Goal: Information Seeking & Learning: Learn about a topic

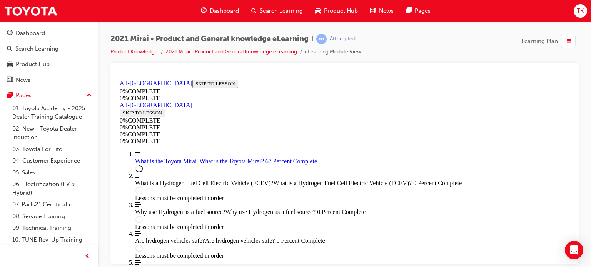
scroll to position [1087, 0]
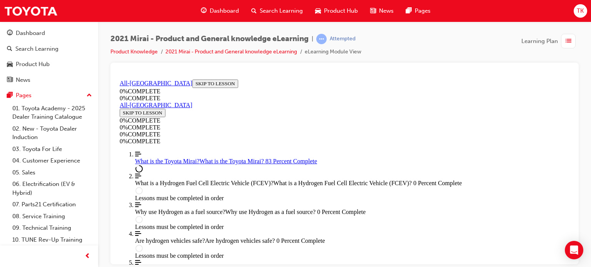
scroll to position [1085, 0]
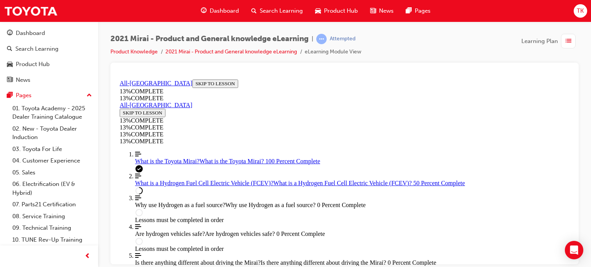
scroll to position [1075, 0]
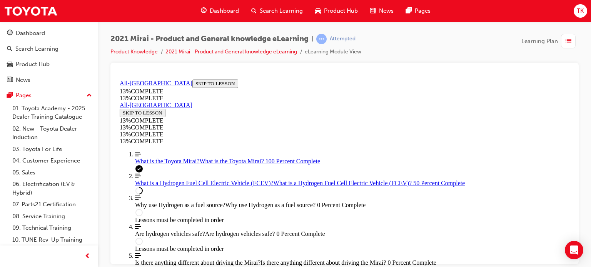
scroll to position [1035, 0]
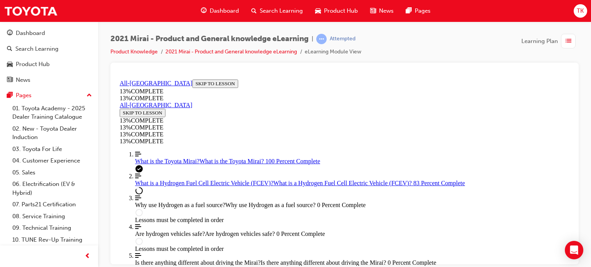
scroll to position [1150, 0]
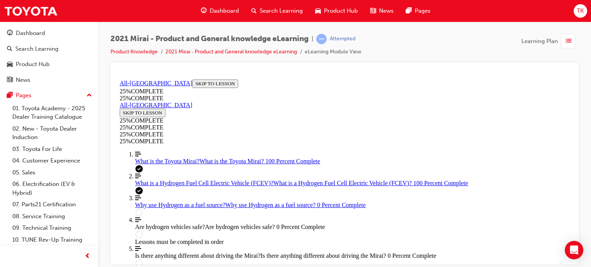
scroll to position [27, 0]
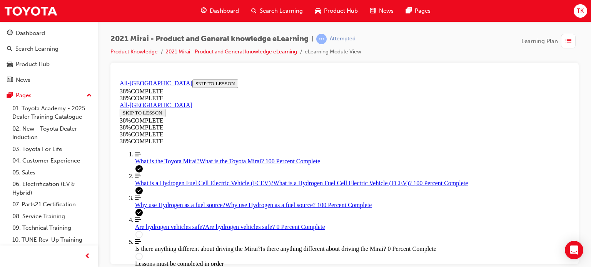
scroll to position [373, 0]
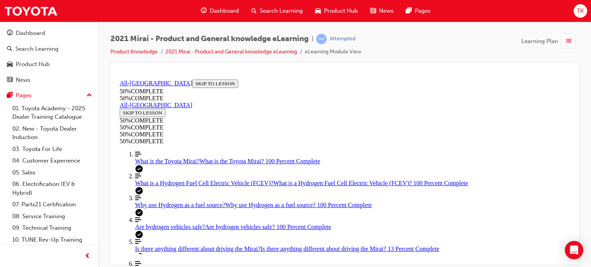
scroll to position [257, 0]
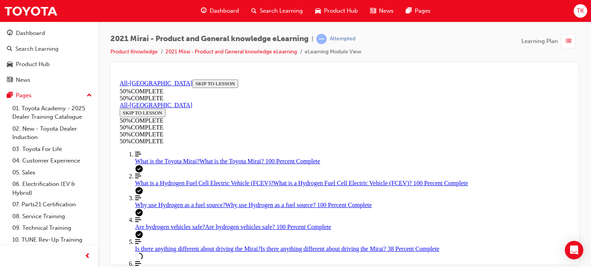
scroll to position [632, 0]
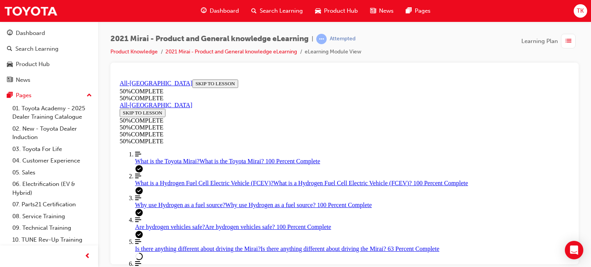
scroll to position [1209, 0]
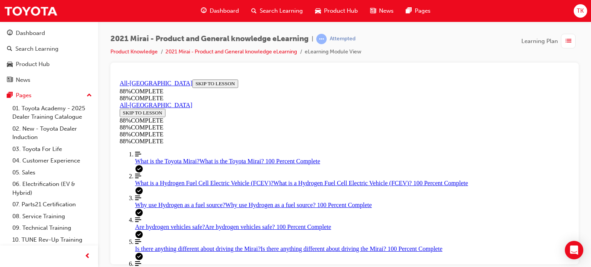
scroll to position [327, 0]
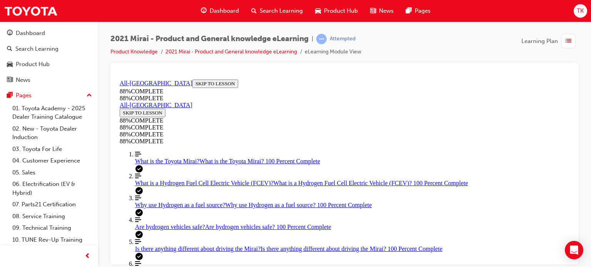
scroll to position [105, 0]
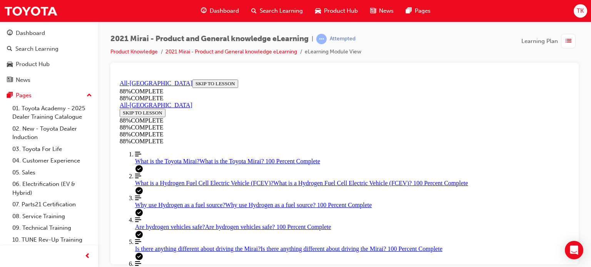
drag, startPoint x: 354, startPoint y: 170, endPoint x: 377, endPoint y: 205, distance: 41.7
drag, startPoint x: 327, startPoint y: 171, endPoint x: 352, endPoint y: 170, distance: 25.0
drag, startPoint x: 339, startPoint y: 139, endPoint x: 368, endPoint y: 139, distance: 29.6
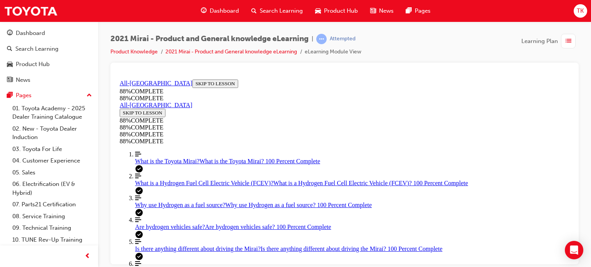
scroll to position [297, 0]
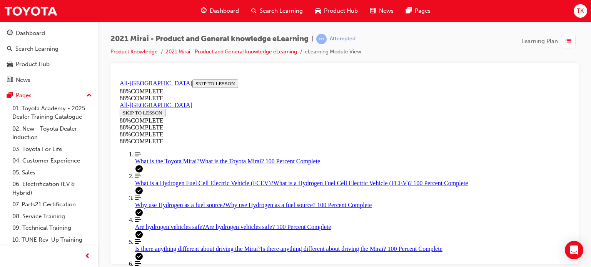
scroll to position [143, 0]
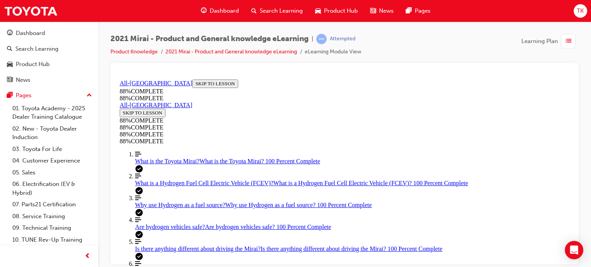
scroll to position [143, 0]
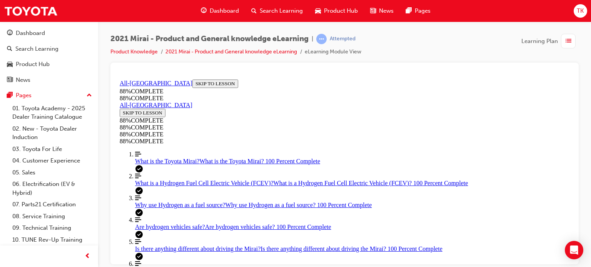
drag, startPoint x: 337, startPoint y: 138, endPoint x: 366, endPoint y: 139, distance: 29.2
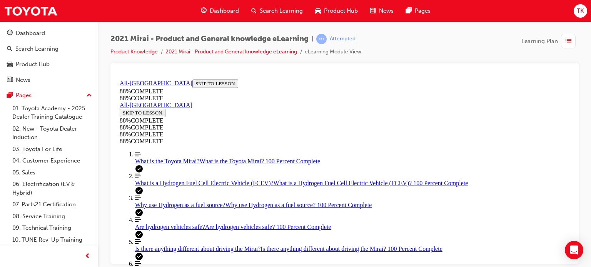
drag, startPoint x: 343, startPoint y: 181, endPoint x: 365, endPoint y: 174, distance: 22.9
drag, startPoint x: 353, startPoint y: 171, endPoint x: 376, endPoint y: 169, distance: 22.8
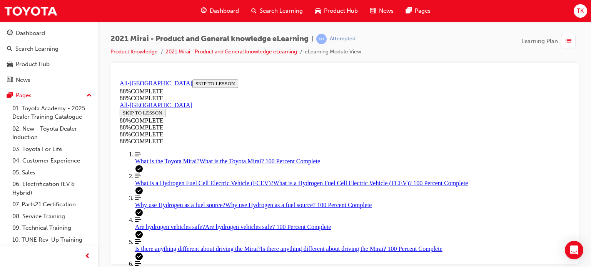
drag, startPoint x: 346, startPoint y: 209, endPoint x: 378, endPoint y: 215, distance: 32.4
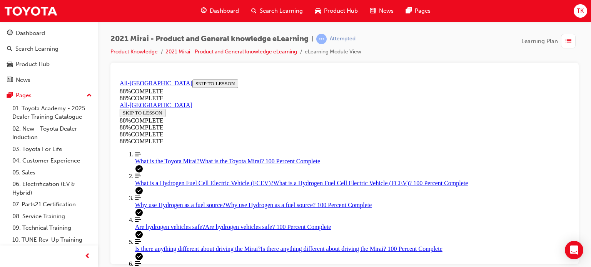
scroll to position [105, 0]
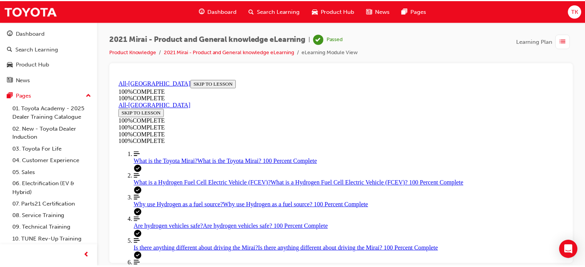
scroll to position [169, 0]
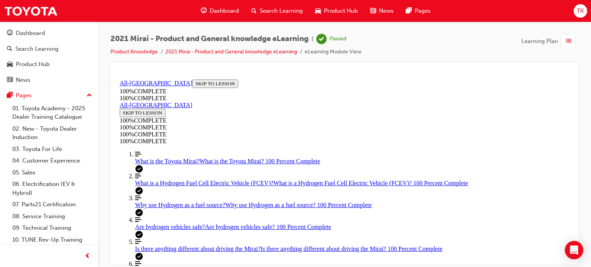
click at [138, 56] on li "Product Knowledge" at bounding box center [137, 52] width 55 height 9
click at [138, 53] on link "Product Knowledge" at bounding box center [133, 51] width 47 height 7
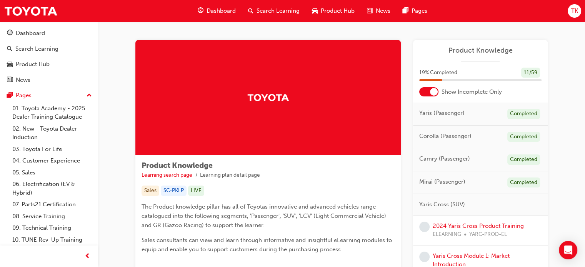
scroll to position [38, 0]
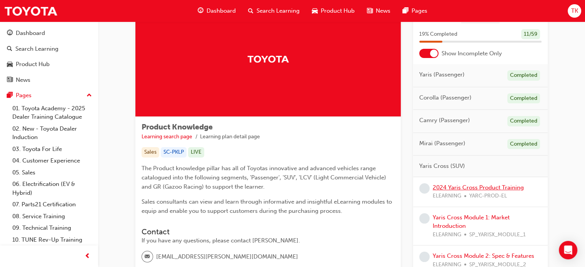
click at [452, 188] on link "2024 Yaris Cross Product Training" at bounding box center [478, 187] width 91 height 7
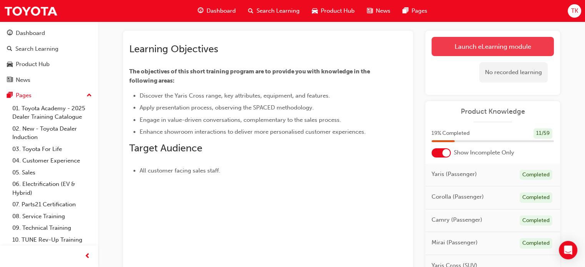
click at [463, 48] on link "Launch eLearning module" at bounding box center [492, 46] width 122 height 19
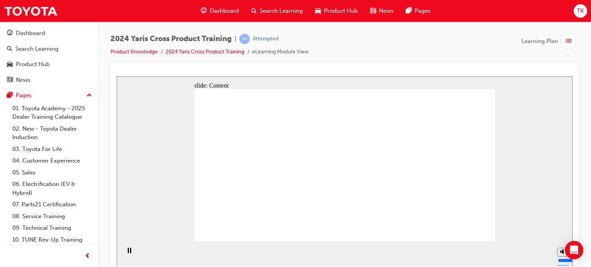
drag, startPoint x: 238, startPoint y: 157, endPoint x: 258, endPoint y: 163, distance: 20.4
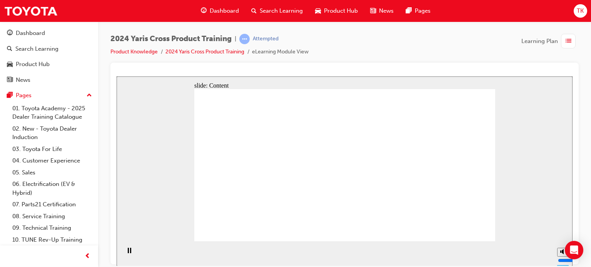
drag, startPoint x: 240, startPoint y: 168, endPoint x: 242, endPoint y: 158, distance: 10.6
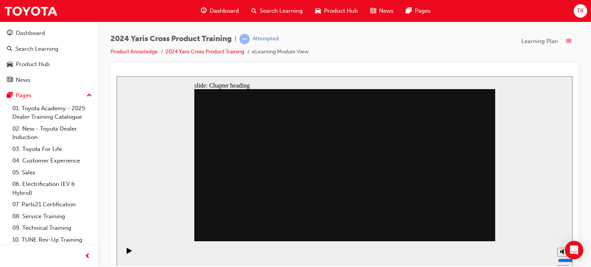
drag, startPoint x: 456, startPoint y: 227, endPoint x: 462, endPoint y: 230, distance: 6.5
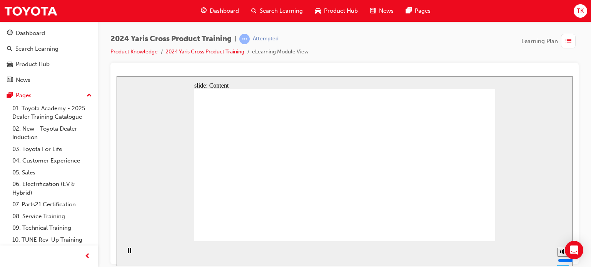
drag, startPoint x: 258, startPoint y: 167, endPoint x: 251, endPoint y: 166, distance: 7.8
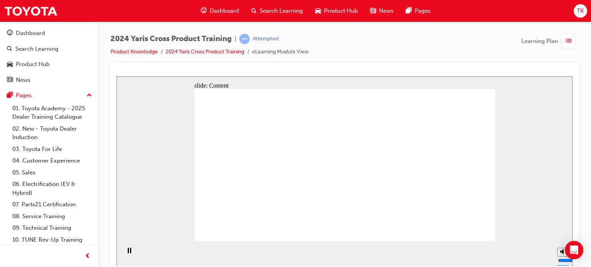
drag, startPoint x: 346, startPoint y: 149, endPoint x: 311, endPoint y: 168, distance: 39.9
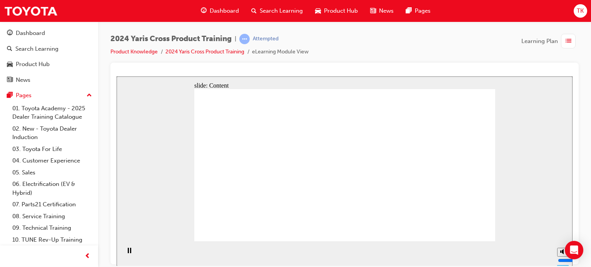
drag, startPoint x: 351, startPoint y: 150, endPoint x: 338, endPoint y: 179, distance: 32.4
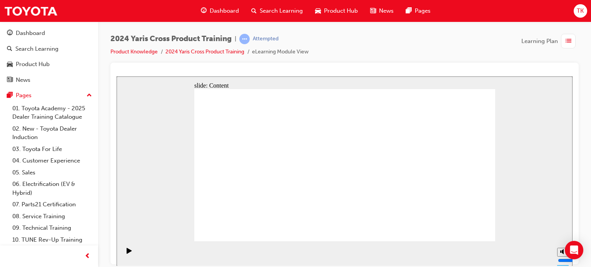
radio input "true"
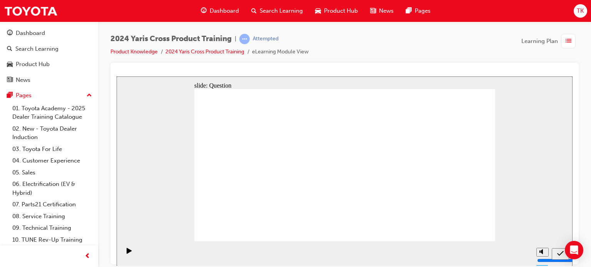
drag, startPoint x: 342, startPoint y: 164, endPoint x: 401, endPoint y: 184, distance: 62.0
radio input "true"
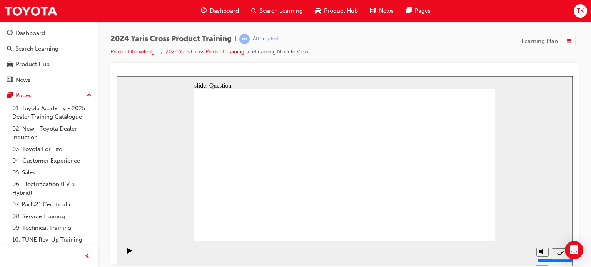
checkbox input "true"
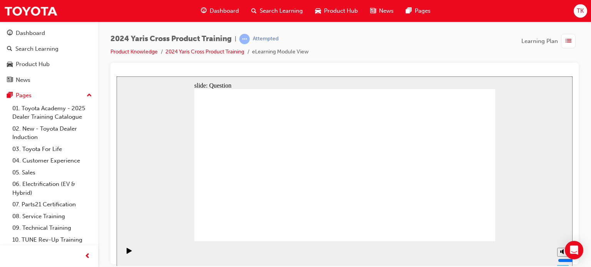
checkbox input "true"
radio input "true"
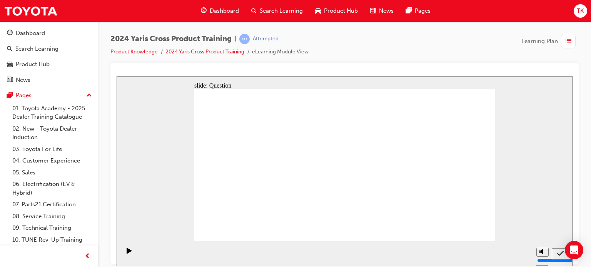
drag, startPoint x: 368, startPoint y: 165, endPoint x: 253, endPoint y: 209, distance: 122.7
drag, startPoint x: 429, startPoint y: 157, endPoint x: 311, endPoint y: 203, distance: 126.8
drag, startPoint x: 316, startPoint y: 145, endPoint x: 249, endPoint y: 157, distance: 68.7
drag, startPoint x: 243, startPoint y: 148, endPoint x: 351, endPoint y: 193, distance: 117.3
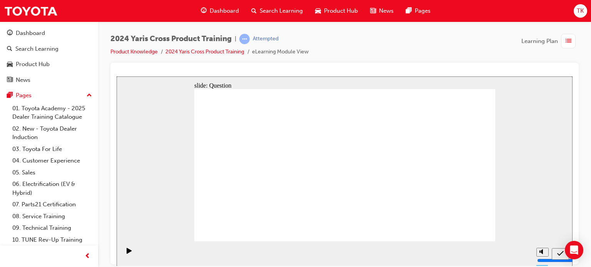
radio input "true"
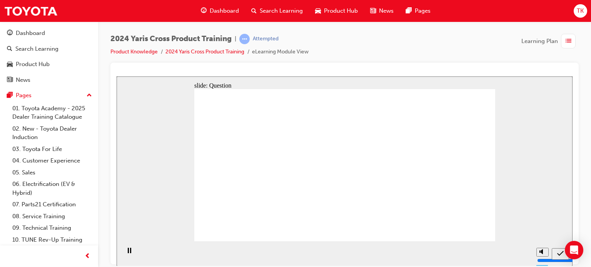
radio input "true"
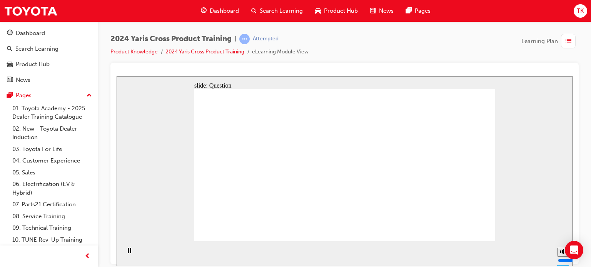
checkbox input "true"
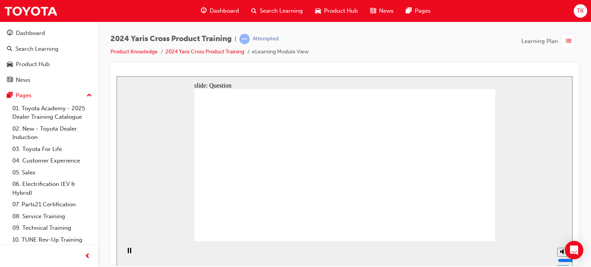
radio input "true"
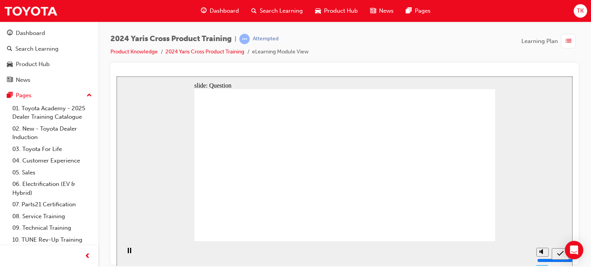
drag, startPoint x: 361, startPoint y: 153, endPoint x: 240, endPoint y: 199, distance: 130.5
drag, startPoint x: 303, startPoint y: 152, endPoint x: 423, endPoint y: 189, distance: 125.9
drag, startPoint x: 432, startPoint y: 157, endPoint x: 309, endPoint y: 197, distance: 129.5
drag, startPoint x: 245, startPoint y: 159, endPoint x: 369, endPoint y: 206, distance: 132.2
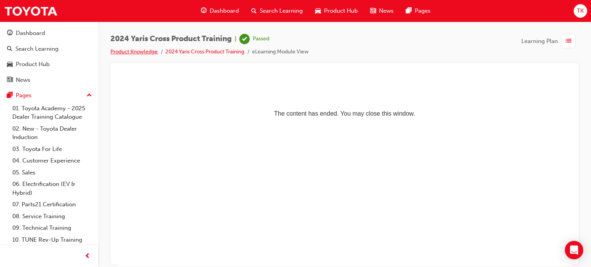
click at [141, 52] on link "Product Knowledge" at bounding box center [133, 51] width 47 height 7
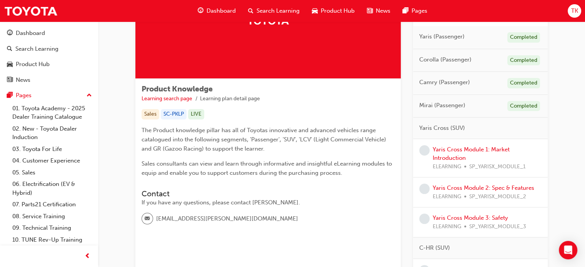
scroll to position [77, 0]
click at [459, 148] on link "Yaris Cross Module 1: Market Introduction" at bounding box center [471, 154] width 77 height 16
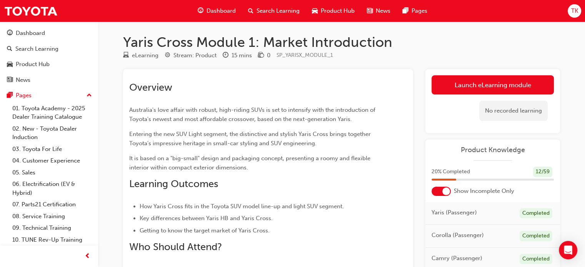
click at [517, 85] on link "Launch eLearning module" at bounding box center [492, 84] width 122 height 19
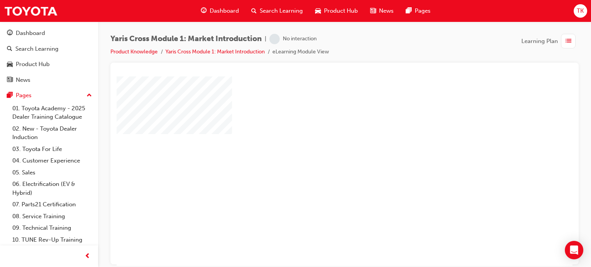
click at [322, 149] on div "play" at bounding box center [322, 149] width 0 height 0
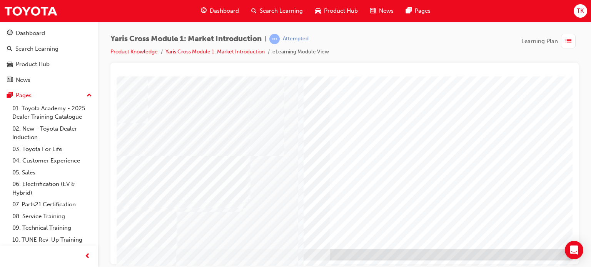
scroll to position [105, 0]
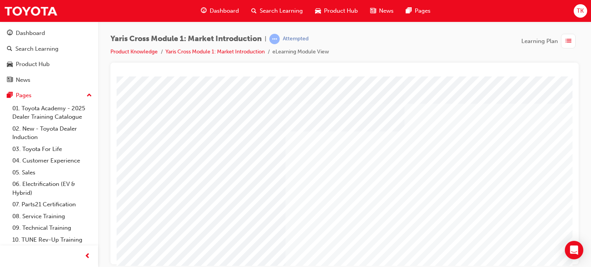
scroll to position [38, 0]
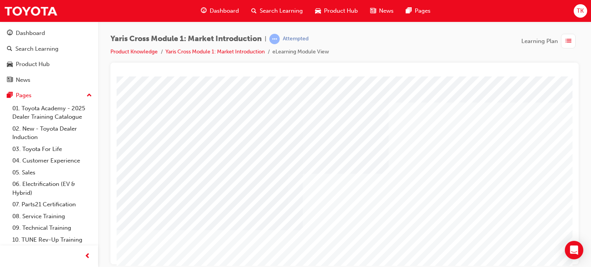
drag, startPoint x: 481, startPoint y: 260, endPoint x: 514, endPoint y: 260, distance: 32.3
click at [514, 79] on html "Loading..." at bounding box center [345, 77] width 456 height 3
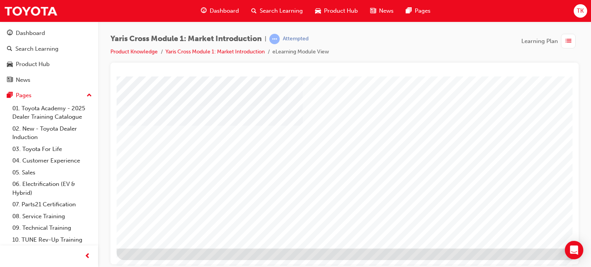
drag, startPoint x: 226, startPoint y: 132, endPoint x: 272, endPoint y: 132, distance: 45.4
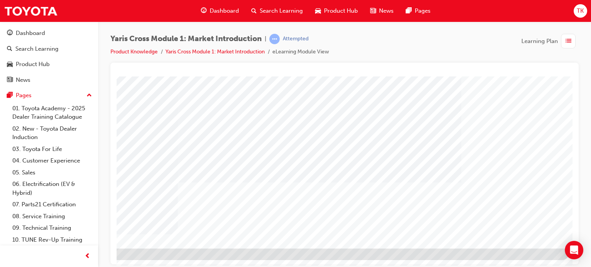
click at [371, 40] on div "Yaris Cross Module 1: Market Introduction | Attempted Product Knowledge Yaris C…" at bounding box center [344, 48] width 468 height 29
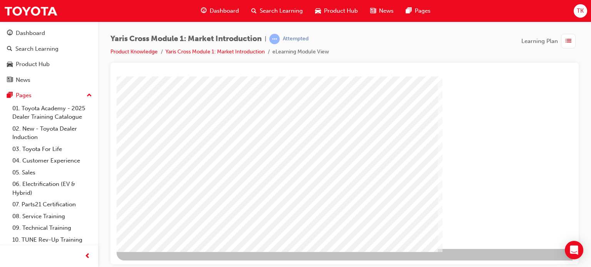
scroll to position [105, 0]
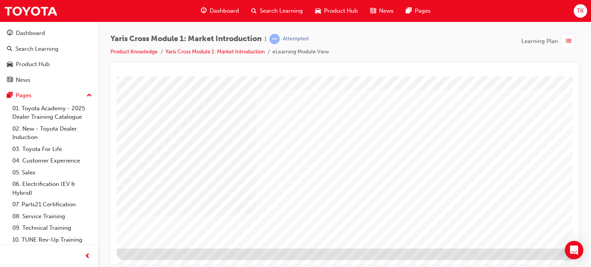
scroll to position [105, 73]
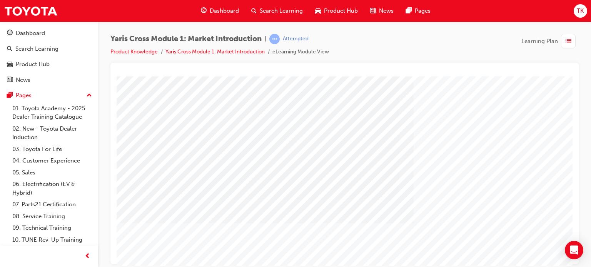
scroll to position [28, 0]
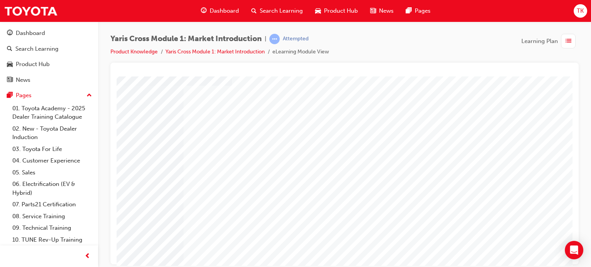
scroll to position [105, 0]
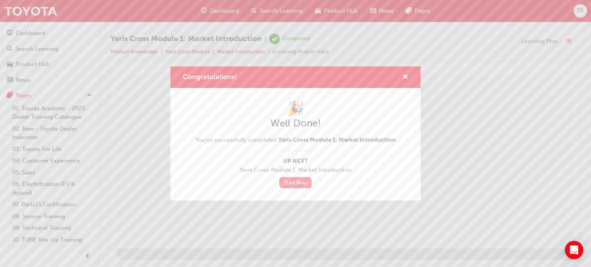
click at [299, 186] on link "Start Now" at bounding box center [295, 182] width 32 height 11
click at [405, 77] on span "cross-icon" at bounding box center [405, 77] width 6 height 7
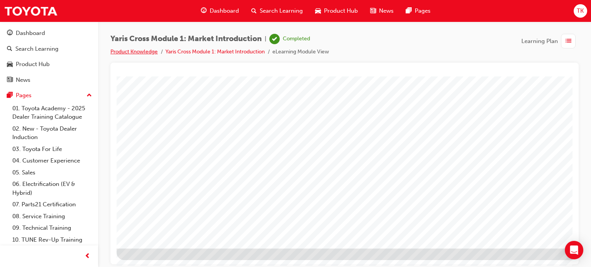
click at [120, 51] on link "Product Knowledge" at bounding box center [133, 51] width 47 height 7
